Goal: Task Accomplishment & Management: Complete application form

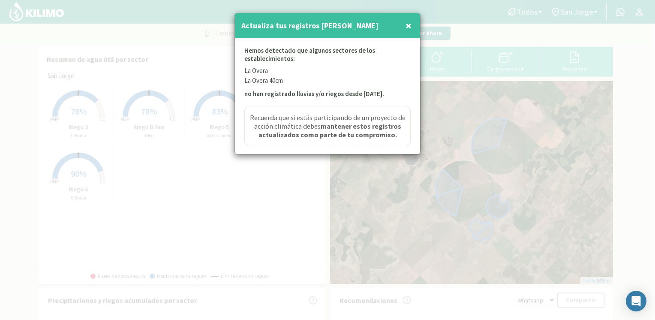
click at [406, 26] on span "×" at bounding box center [409, 25] width 6 height 14
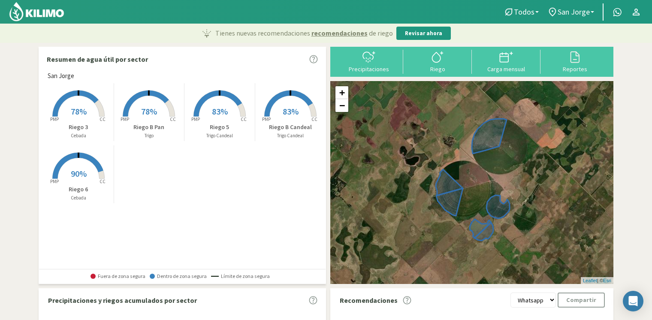
click at [575, 20] on ul "Todos Todos Cebada Trigo Trigo Candeal San [PERSON_NAME] Todos [PERSON_NAME] [P…" at bounding box center [572, 11] width 146 height 17
click at [554, 23] on nav "Todos Todos Cebada Trigo Trigo Candeal San [PERSON_NAME] Todos [PERSON_NAME] [P…" at bounding box center [326, 12] width 652 height 24
click at [563, 15] on span "San Jorge" at bounding box center [573, 11] width 32 height 9
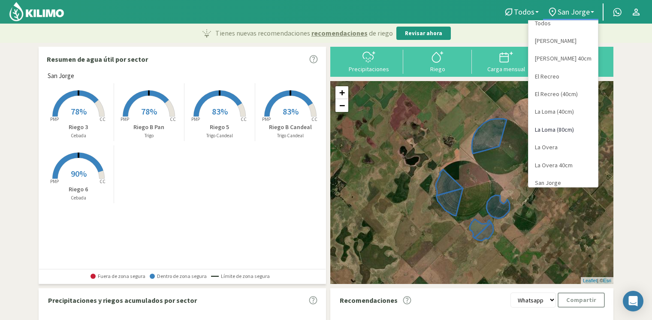
scroll to position [7, 0]
click at [549, 146] on link "La Overa" at bounding box center [562, 148] width 69 height 18
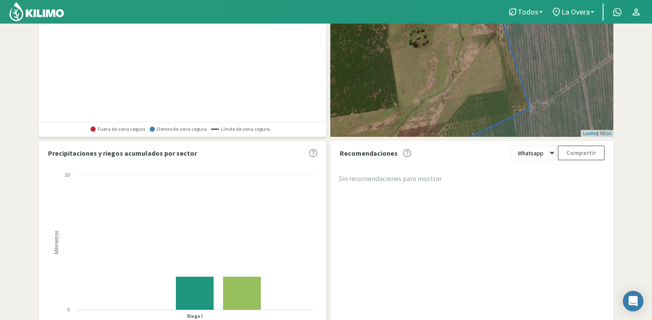
scroll to position [63, 0]
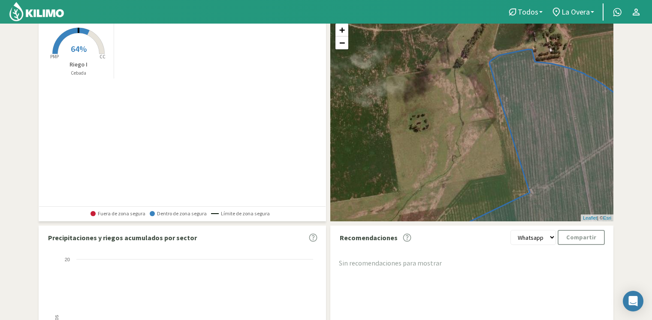
click at [58, 71] on p "Cebada" at bounding box center [78, 72] width 70 height 7
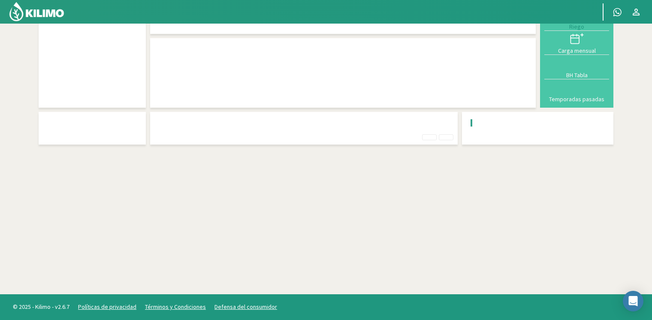
scroll to position [43, 0]
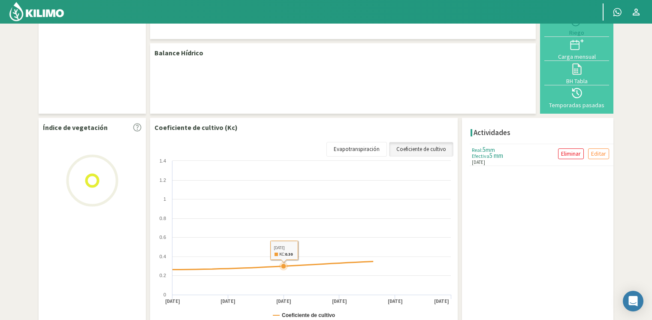
select select "6: Object"
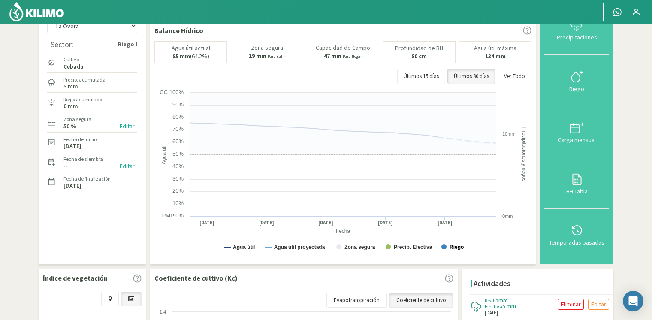
scroll to position [0, 0]
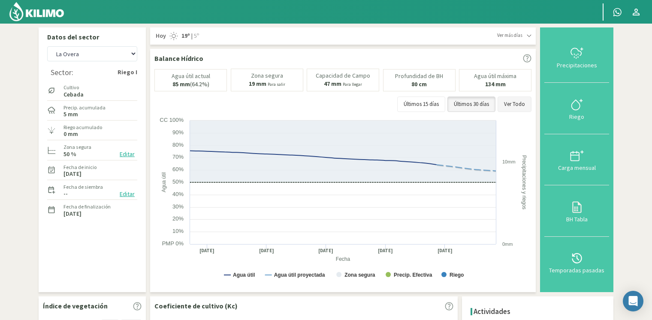
click at [504, 103] on button "Ver Todo" at bounding box center [514, 103] width 34 height 15
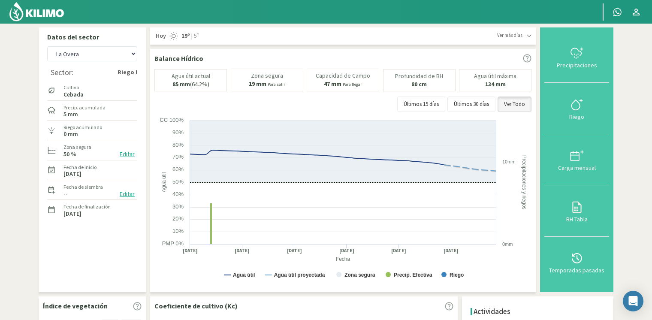
click at [592, 64] on div "Precipitaciones" at bounding box center [577, 65] width 60 height 6
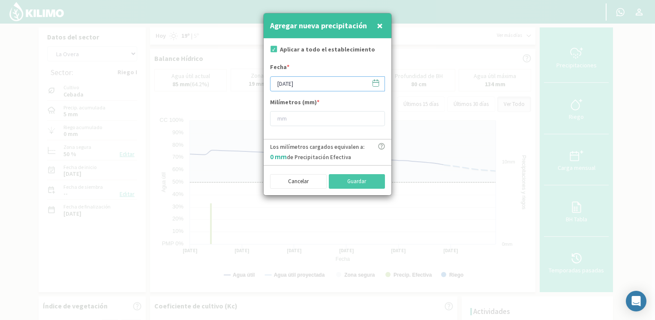
click at [380, 82] on input "[DATE]" at bounding box center [327, 83] width 115 height 15
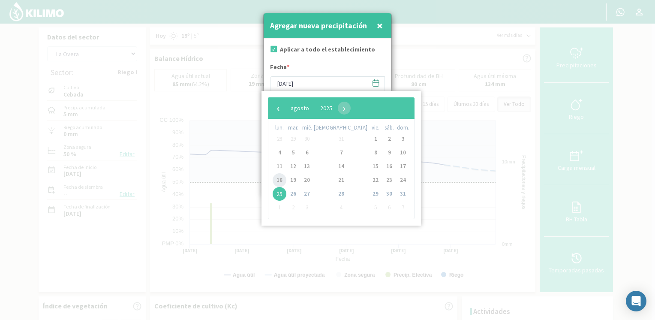
click at [281, 180] on span "18" at bounding box center [280, 180] width 14 height 14
type input "[DATE]"
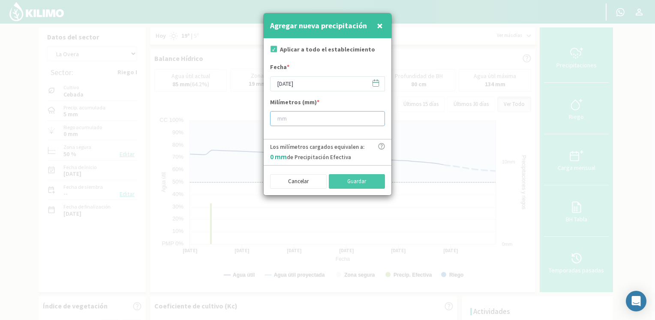
click at [302, 115] on input "number" at bounding box center [327, 118] width 115 height 15
type input "3"
click at [372, 186] on button "Guardar" at bounding box center [357, 181] width 57 height 15
type input "[DATE]"
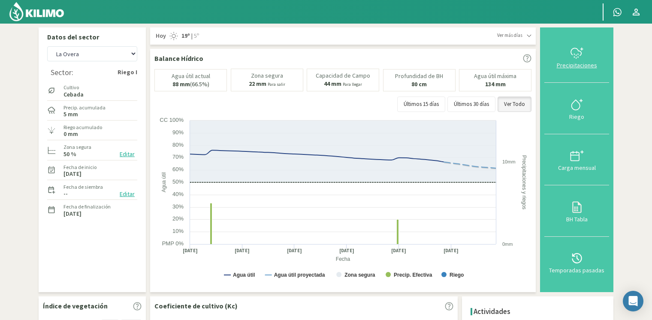
click at [587, 63] on div "Precipitaciones" at bounding box center [577, 65] width 60 height 6
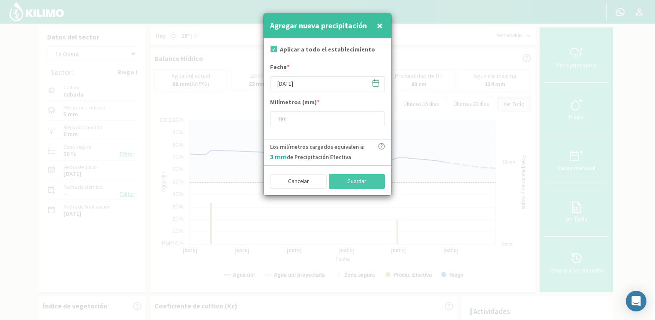
click at [371, 81] on span at bounding box center [372, 82] width 14 height 13
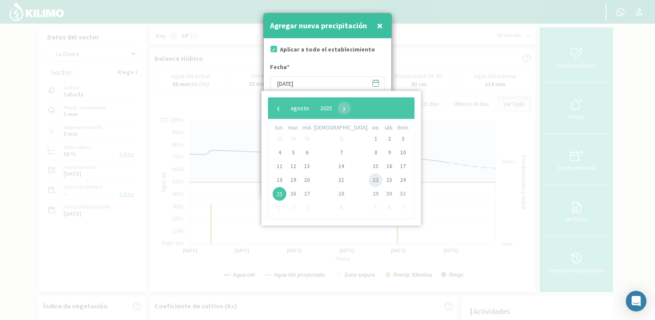
click at [369, 182] on span "22" at bounding box center [376, 180] width 14 height 14
type input "[DATE]"
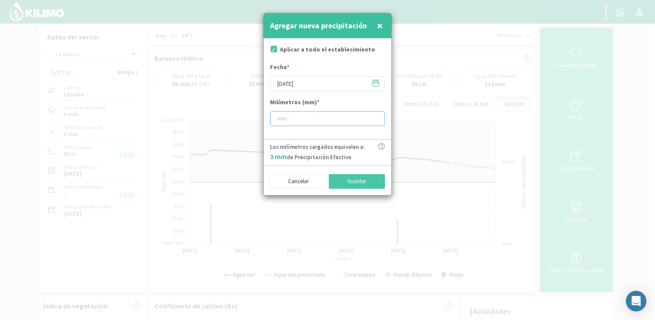
click at [293, 117] on input "number" at bounding box center [327, 118] width 115 height 15
type input "5"
click at [377, 183] on button "Guardar" at bounding box center [357, 181] width 57 height 15
type input "[DATE]"
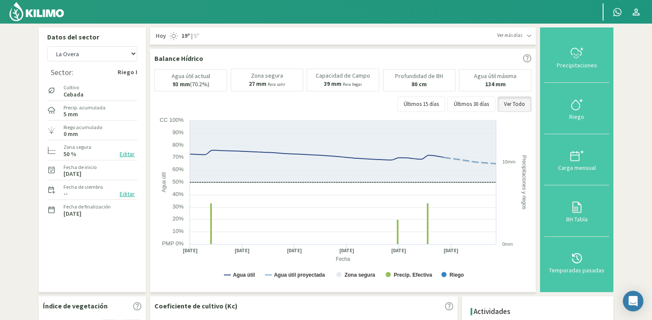
click at [50, 19] on img at bounding box center [37, 11] width 56 height 21
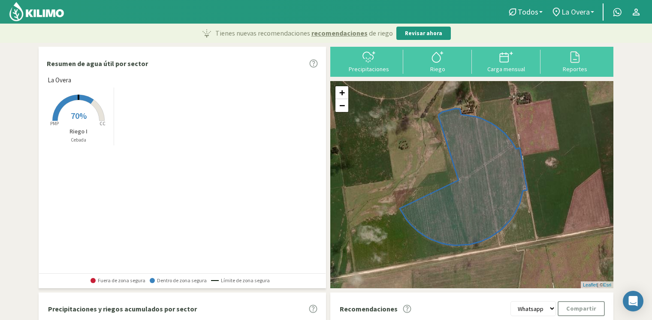
click at [585, 18] on link "La Overa" at bounding box center [572, 12] width 51 height 16
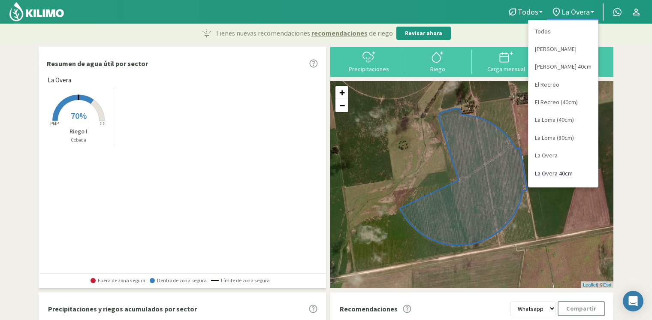
click at [548, 167] on link "La Overa 40cm" at bounding box center [562, 174] width 69 height 18
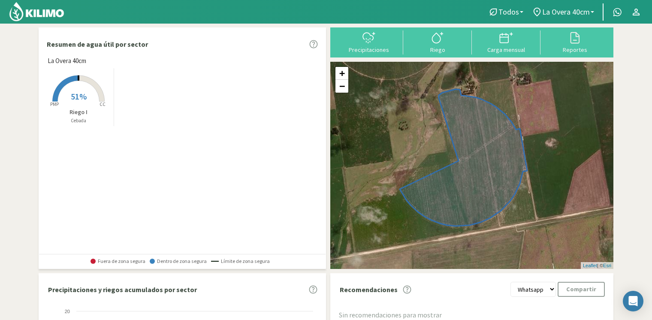
click at [70, 87] on rect at bounding box center [78, 102] width 69 height 69
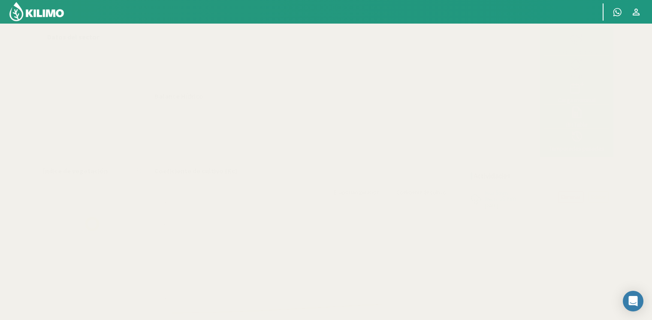
select select "7: Object"
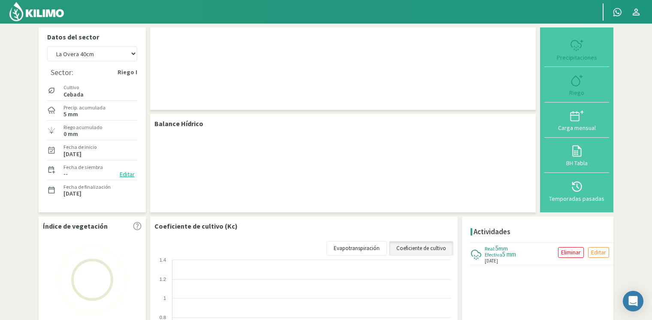
checkbox input "true"
type input "[DATE]"
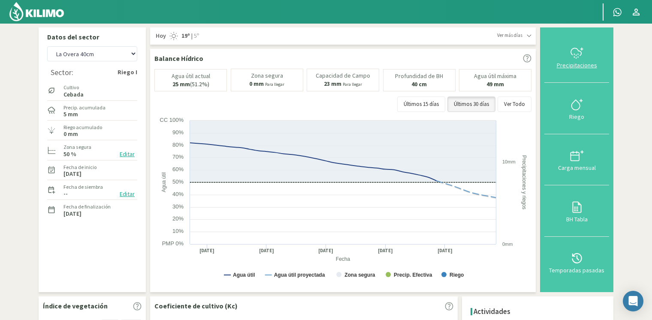
click at [575, 62] on div "Precipitaciones" at bounding box center [577, 65] width 60 height 6
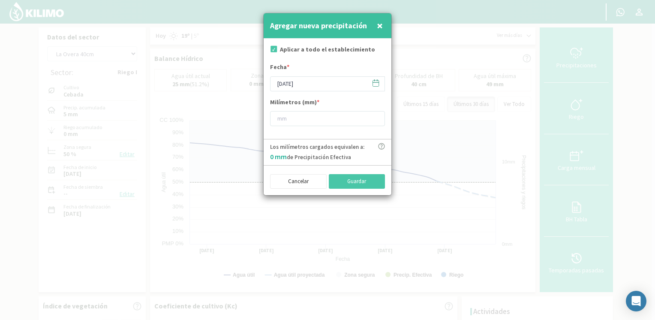
click at [372, 84] on icon at bounding box center [376, 83] width 8 height 8
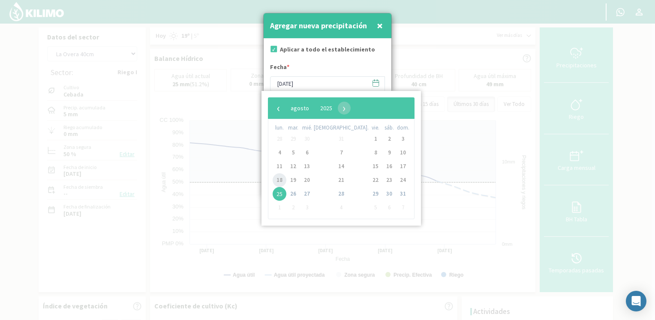
click at [283, 179] on span "18" at bounding box center [280, 180] width 14 height 14
type input "[DATE]"
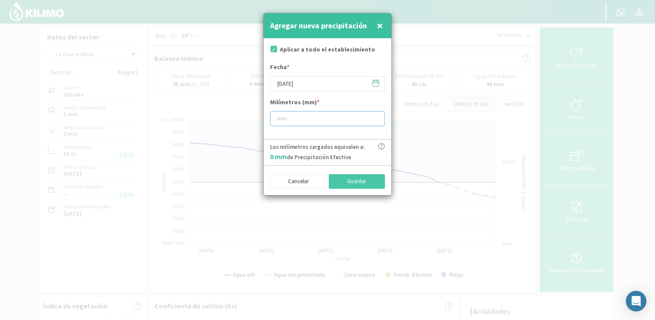
click at [290, 117] on input "number" at bounding box center [327, 118] width 115 height 15
type input "3"
click at [352, 181] on button "Guardar" at bounding box center [357, 181] width 57 height 15
type input "[DATE]"
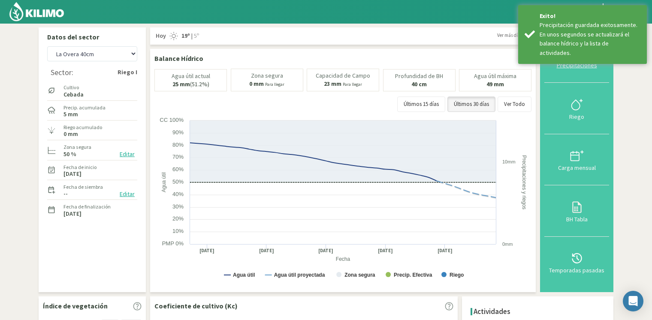
click at [576, 60] on svg-icon at bounding box center [577, 58] width 14 height 8
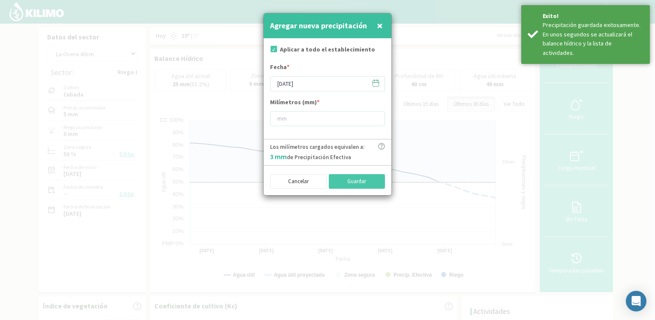
click at [373, 83] on icon at bounding box center [376, 83] width 8 height 8
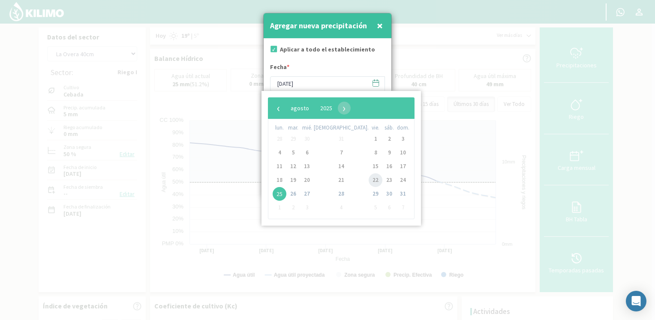
click at [369, 180] on span "22" at bounding box center [376, 180] width 14 height 14
type input "[DATE]"
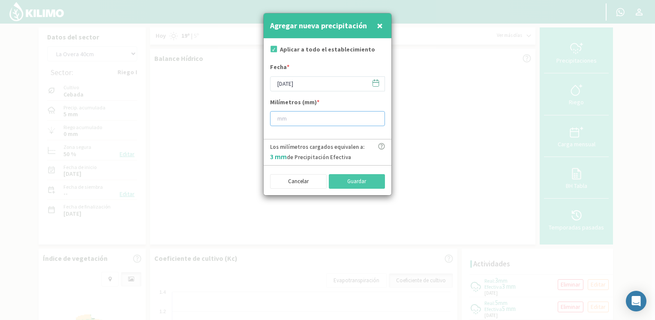
click at [296, 122] on input "number" at bounding box center [327, 118] width 115 height 15
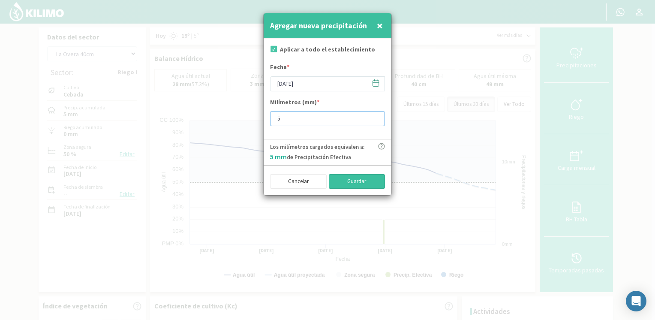
type input "5"
click at [352, 179] on button "Guardar" at bounding box center [357, 181] width 57 height 15
type input "[DATE]"
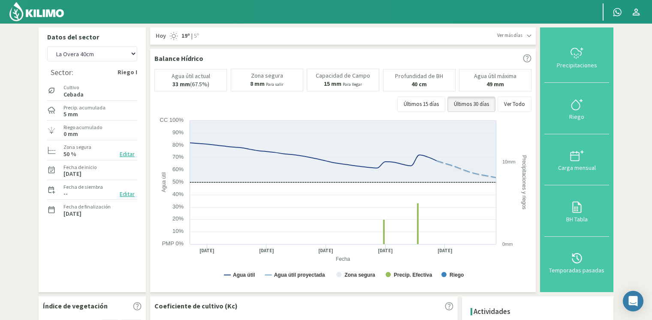
click at [24, 19] on img at bounding box center [37, 11] width 56 height 21
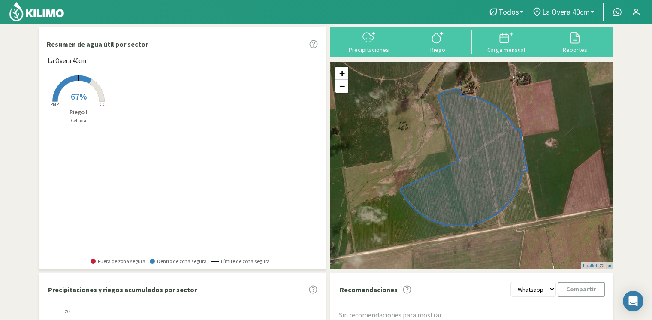
click at [590, 1] on nav "Todos Todos Cebada La Overa 40cm Todos [PERSON_NAME] [PERSON_NAME] 40cm El Recr…" at bounding box center [326, 12] width 652 height 24
click at [568, 15] on span "La Overa 40cm" at bounding box center [566, 11] width 48 height 9
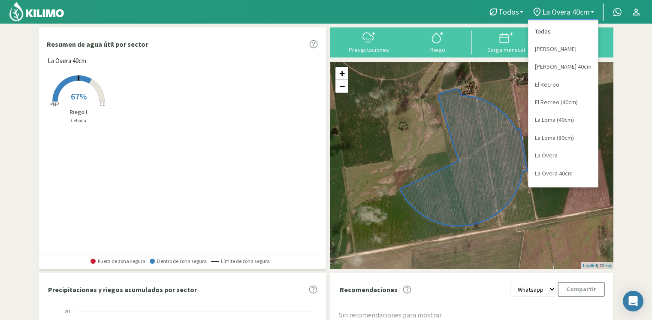
click at [563, 28] on link "Todos" at bounding box center [562, 32] width 69 height 18
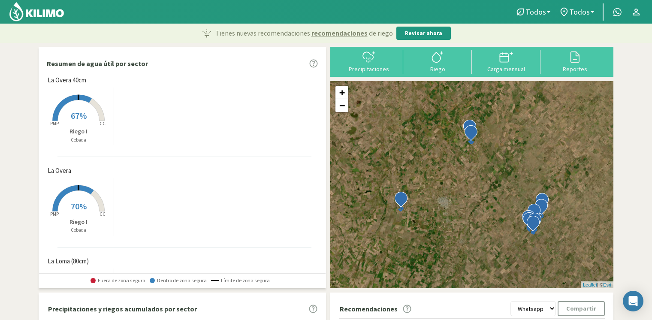
click at [61, 2] on img at bounding box center [37, 11] width 56 height 21
